Goal: Task Accomplishment & Management: Manage account settings

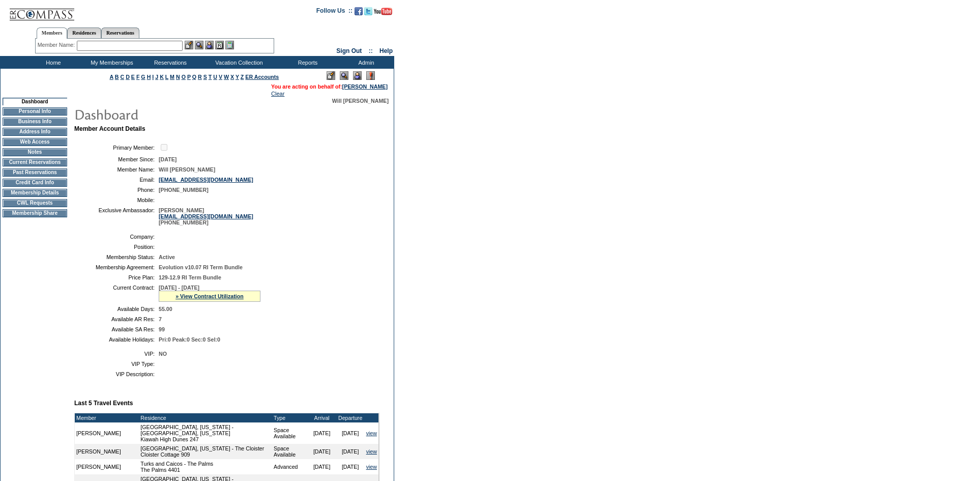
click at [354, 76] on img at bounding box center [357, 75] width 9 height 9
click at [39, 197] on td "Membership Details" at bounding box center [35, 193] width 65 height 8
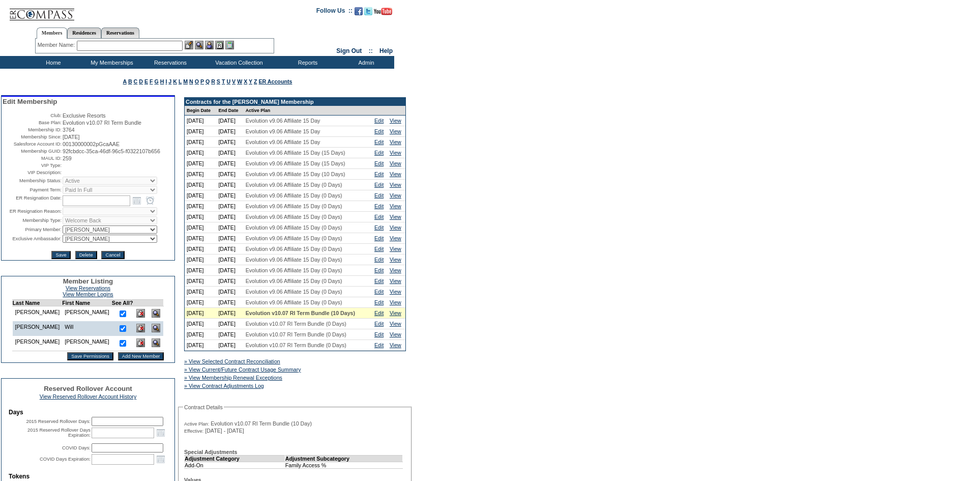
click at [71, 243] on select "IT Group Admin [PERSON_NAME] [PERSON_NAME] Team Accounting (MSM) [PERSON_NAME] …" at bounding box center [110, 238] width 95 height 8
click at [154, 259] on td "Save Delete Cancel" at bounding box center [88, 252] width 171 height 14
click at [118, 233] on select "Gail Scurry William Scurry Will Scurry" at bounding box center [110, 229] width 95 height 8
